Goal: Information Seeking & Learning: Learn about a topic

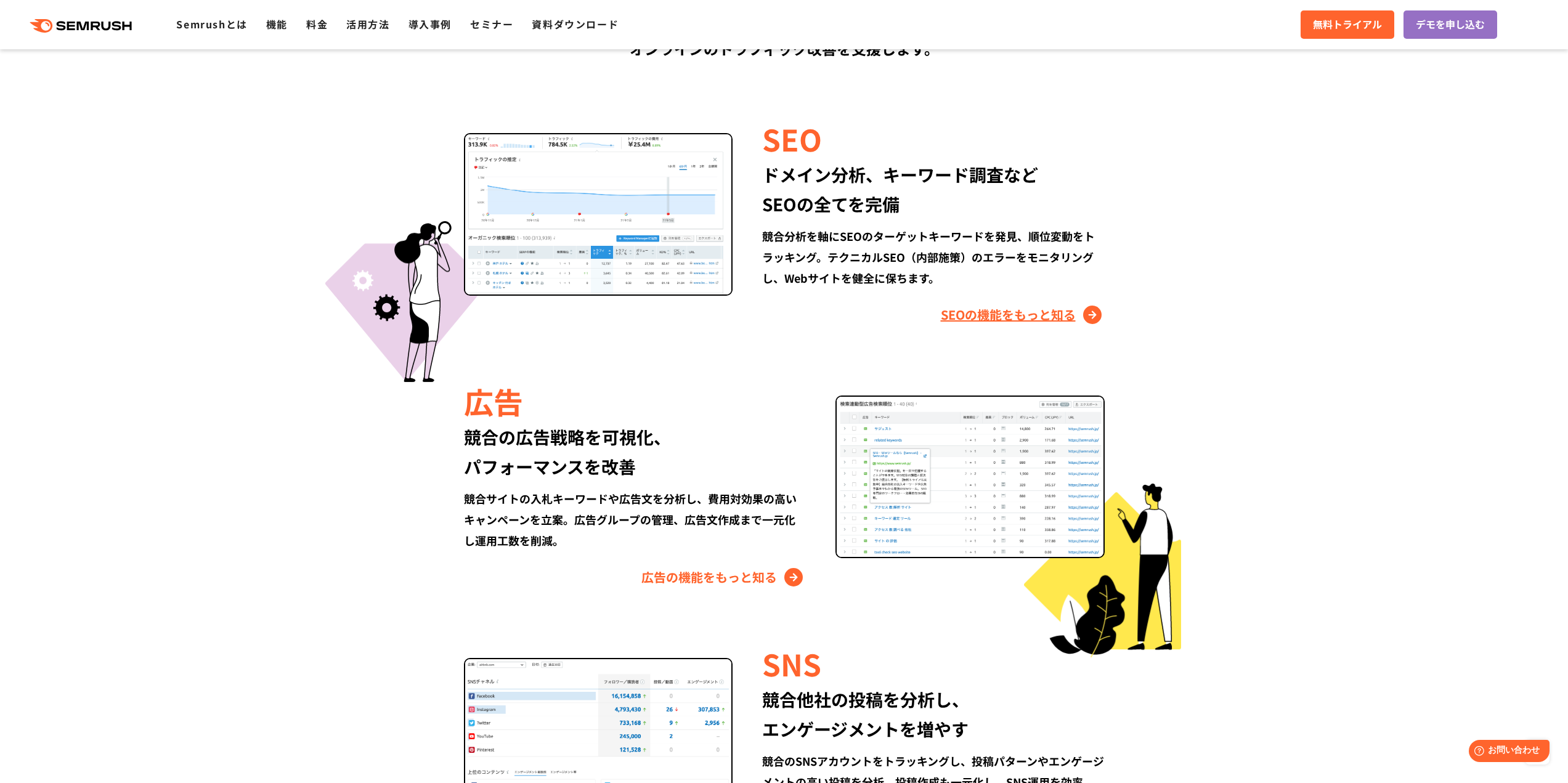
click at [997, 316] on link "SEOの機能をもっと知る" at bounding box center [1022, 314] width 164 height 20
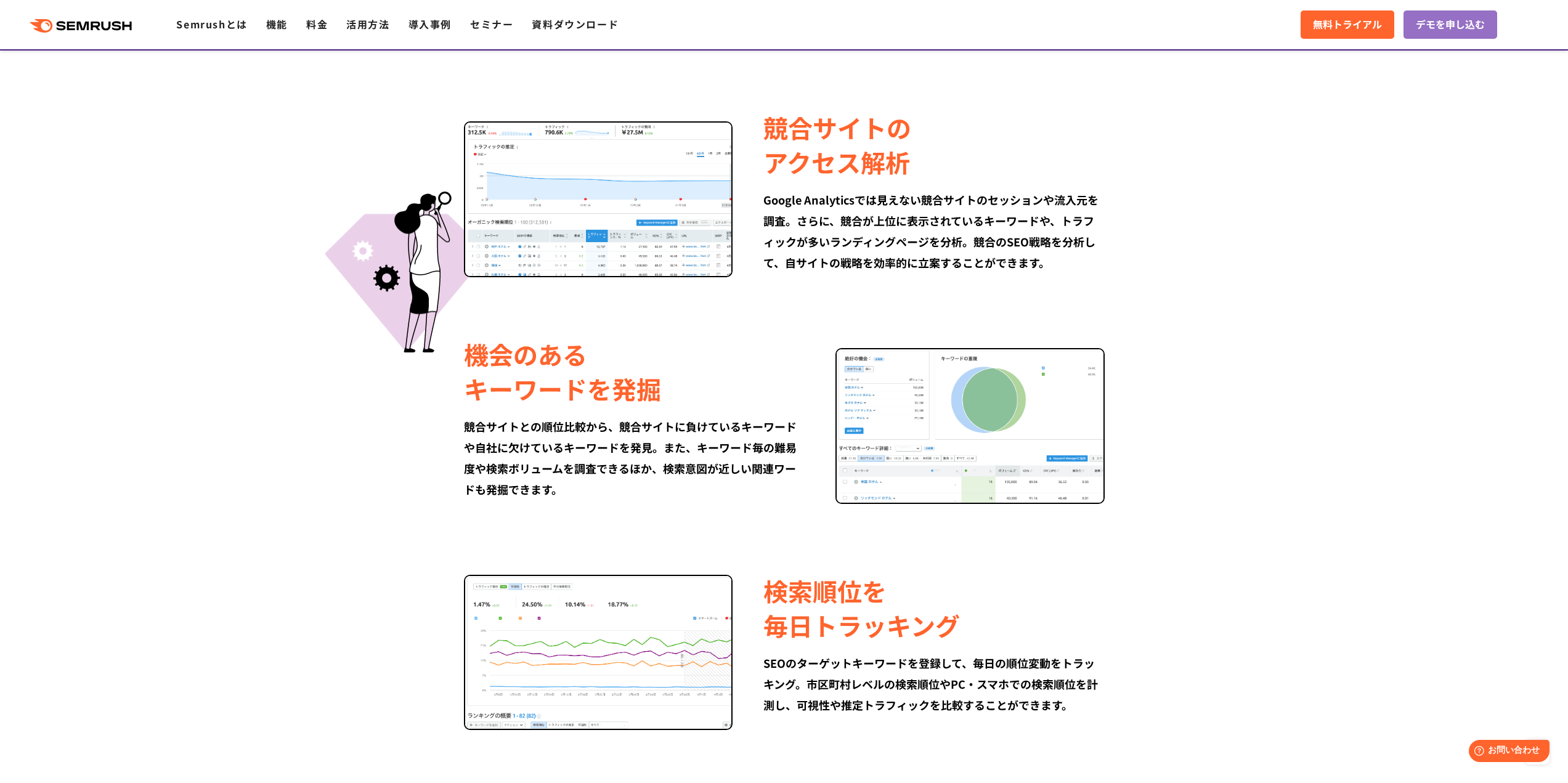
scroll to position [721, 0]
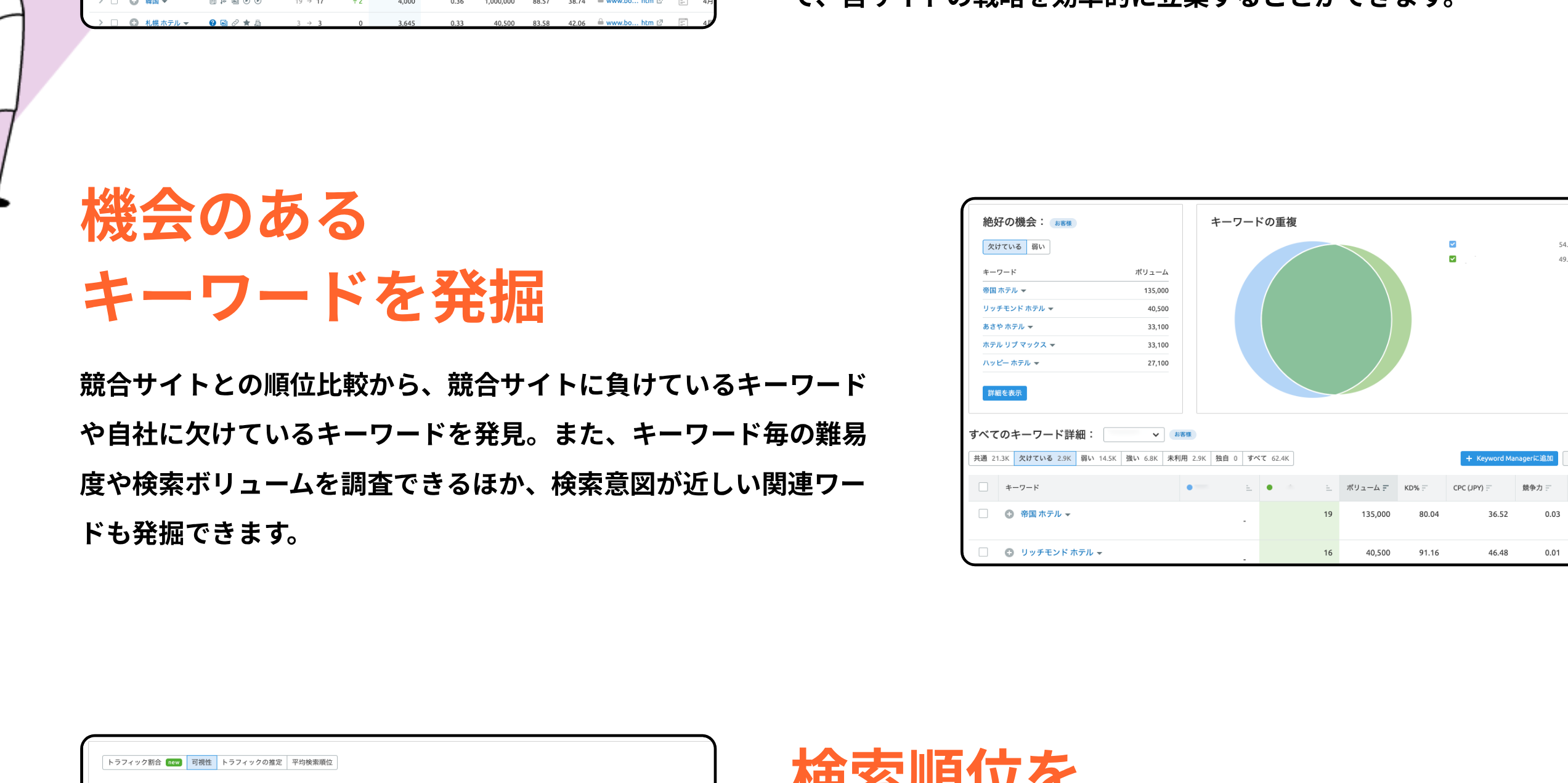
click at [704, 362] on div "機会のある キーワードを発掘" at bounding box center [634, 372] width 341 height 69
click at [735, 390] on div "機会のある キーワードを発掘" at bounding box center [634, 372] width 341 height 69
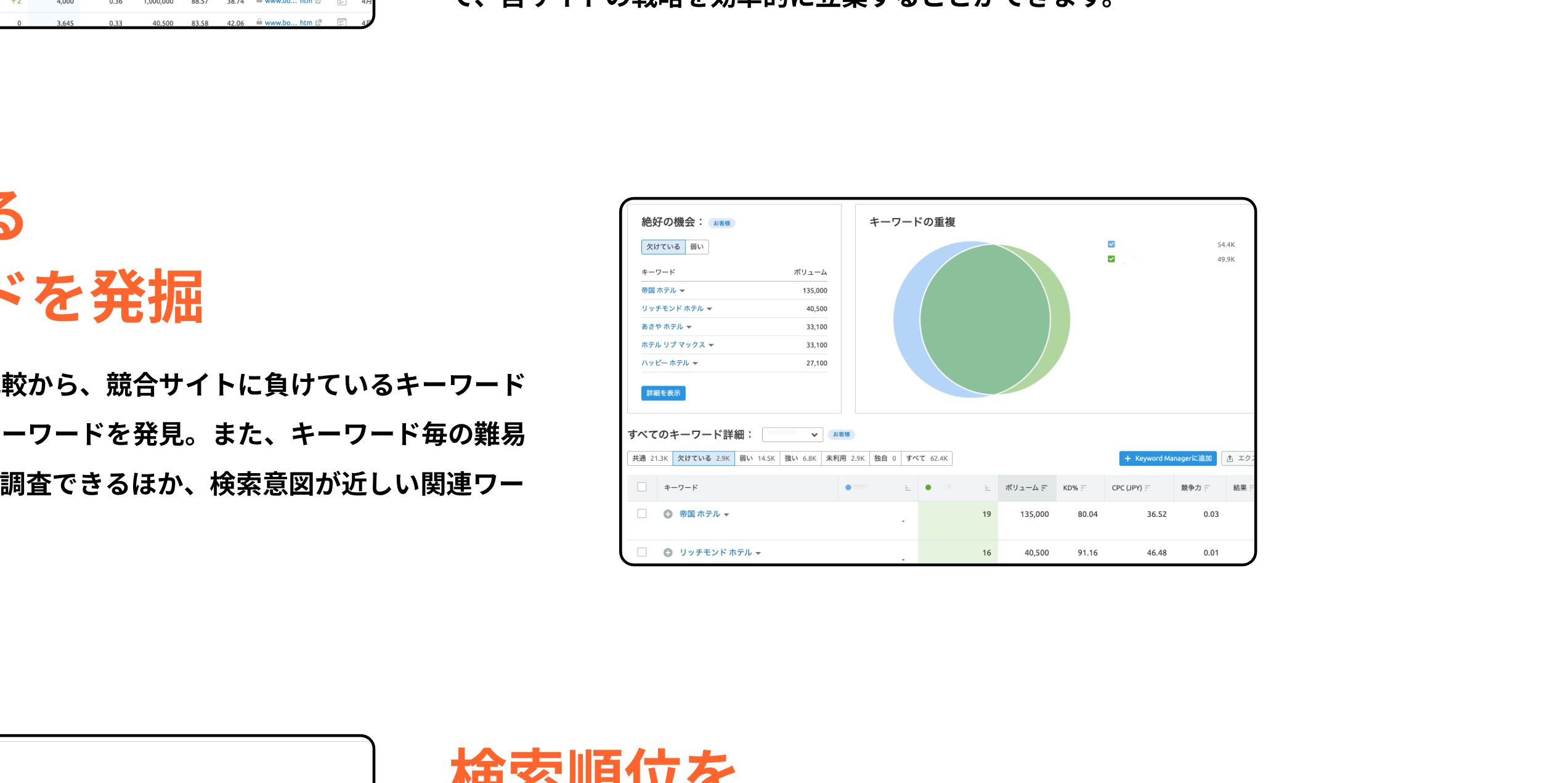
click at [802, 396] on div "機会のある キーワードを発掘" at bounding box center [634, 372] width 341 height 69
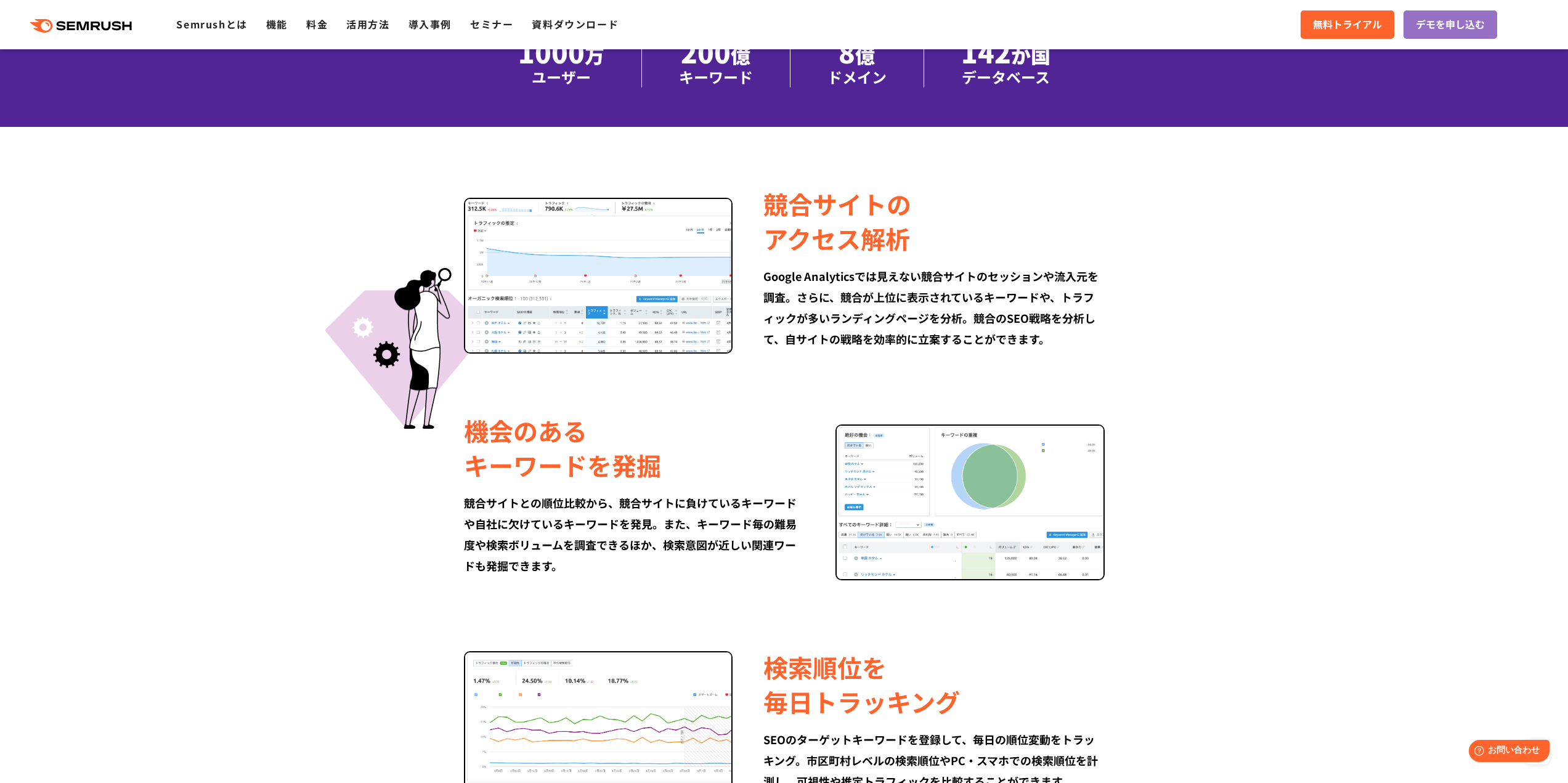
scroll to position [647, 0]
